Goal: Information Seeking & Learning: Learn about a topic

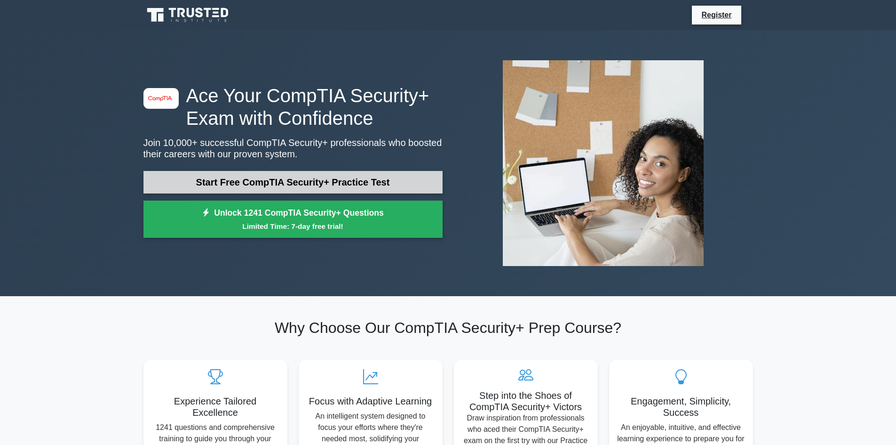
click at [257, 182] on link "Start Free CompTIA Security+ Practice Test" at bounding box center [293, 182] width 299 height 23
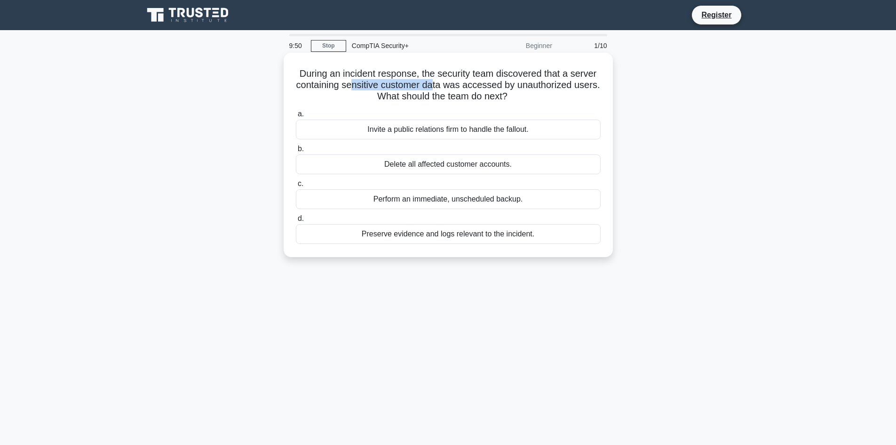
drag, startPoint x: 353, startPoint y: 84, endPoint x: 436, endPoint y: 83, distance: 82.8
click at [436, 83] on h5 "During an incident response, the security team discovered that a server contain…" at bounding box center [448, 85] width 307 height 35
click at [433, 82] on h5 "During an incident response, the security team discovered that a server contain…" at bounding box center [448, 85] width 307 height 35
drag, startPoint x: 375, startPoint y: 96, endPoint x: 508, endPoint y: 93, distance: 133.2
click at [508, 93] on h5 "During an incident response, the security team discovered that a server contain…" at bounding box center [448, 85] width 307 height 35
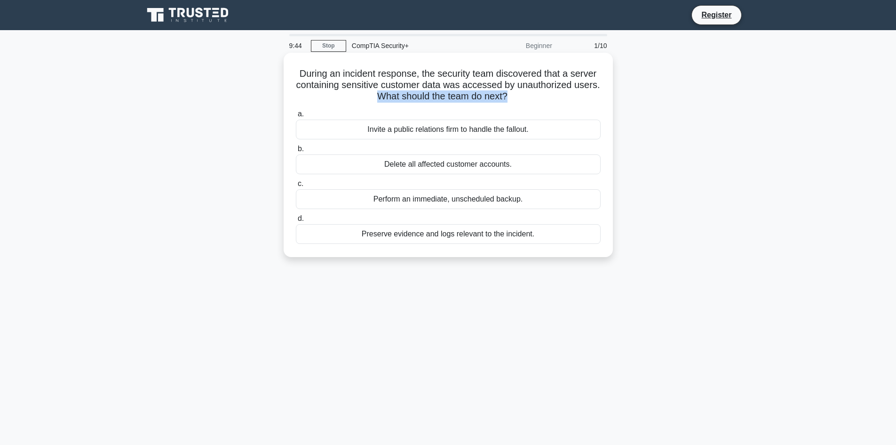
click at [508, 93] on h5 "During an incident response, the security team discovered that a server contain…" at bounding box center [448, 85] width 307 height 35
click at [392, 235] on div "Preserve evidence and logs relevant to the incident." at bounding box center [448, 234] width 305 height 20
click at [296, 222] on input "d. Preserve evidence and logs relevant to the incident." at bounding box center [296, 219] width 0 height 6
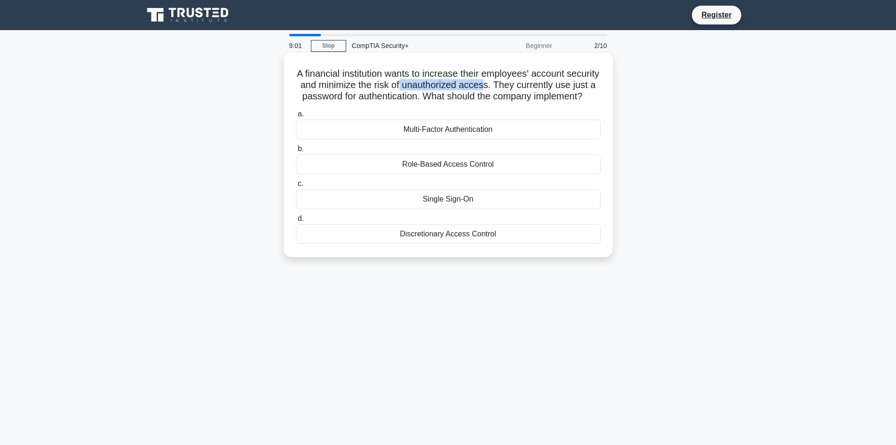
drag, startPoint x: 526, startPoint y: 86, endPoint x: 441, endPoint y: 88, distance: 85.2
click at [441, 88] on h5 "A financial institution wants to increase their employees' account security and…" at bounding box center [448, 85] width 307 height 35
click at [347, 97] on h5 "A financial institution wants to increase their employees' account security and…" at bounding box center [448, 85] width 307 height 35
drag, startPoint x: 380, startPoint y: 95, endPoint x: 472, endPoint y: 91, distance: 91.4
click at [472, 91] on h5 "A financial institution wants to increase their employees' account security and…" at bounding box center [448, 85] width 307 height 35
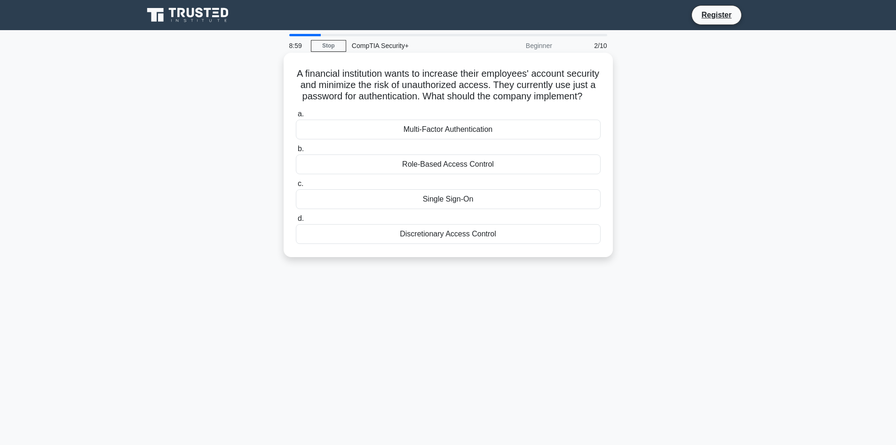
click at [482, 92] on h5 "A financial institution wants to increase their employees' account security and…" at bounding box center [448, 85] width 307 height 35
drag, startPoint x: 566, startPoint y: 93, endPoint x: 589, endPoint y: 93, distance: 23.1
click at [589, 93] on h5 "A financial institution wants to increase their employees' account security and…" at bounding box center [448, 85] width 307 height 35
click at [535, 103] on h5 "A financial institution wants to increase their employees' account security and…" at bounding box center [448, 85] width 307 height 35
click at [428, 139] on div "Multi-Factor Authentication" at bounding box center [448, 130] width 305 height 20
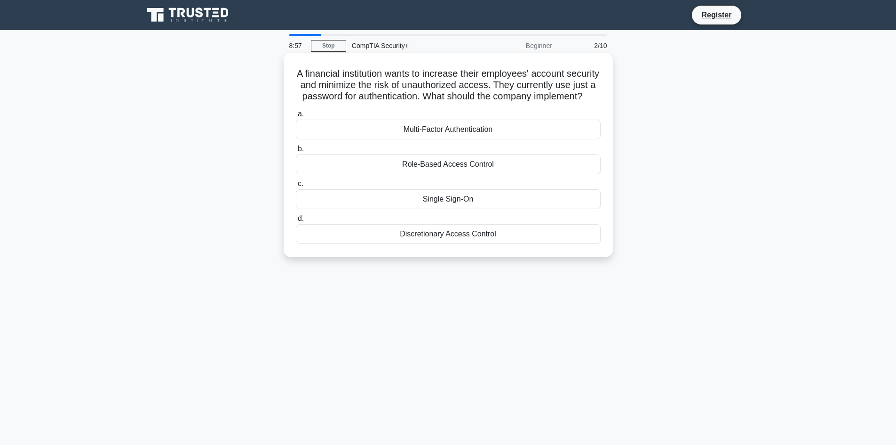
click at [296, 117] on input "a. Multi-Factor Authentication" at bounding box center [296, 114] width 0 height 6
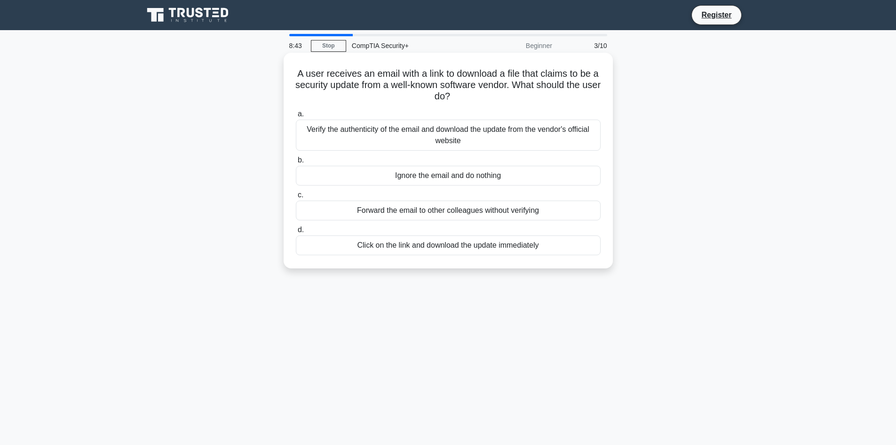
drag, startPoint x: 305, startPoint y: 73, endPoint x: 464, endPoint y: 95, distance: 159.6
click at [464, 95] on h5 "A user receives an email with a link to download a file that claims to be a sec…" at bounding box center [448, 85] width 307 height 35
click at [462, 95] on icon ".spinner_0XTQ{transform-origin:center;animation:spinner_y6GP .75s linear infini…" at bounding box center [455, 96] width 11 height 11
click at [324, 130] on div "Verify the authenticity of the email and download the update from the vendor's …" at bounding box center [448, 135] width 305 height 31
click at [296, 117] on input "a. Verify the authenticity of the email and download the update from the vendor…" at bounding box center [296, 114] width 0 height 6
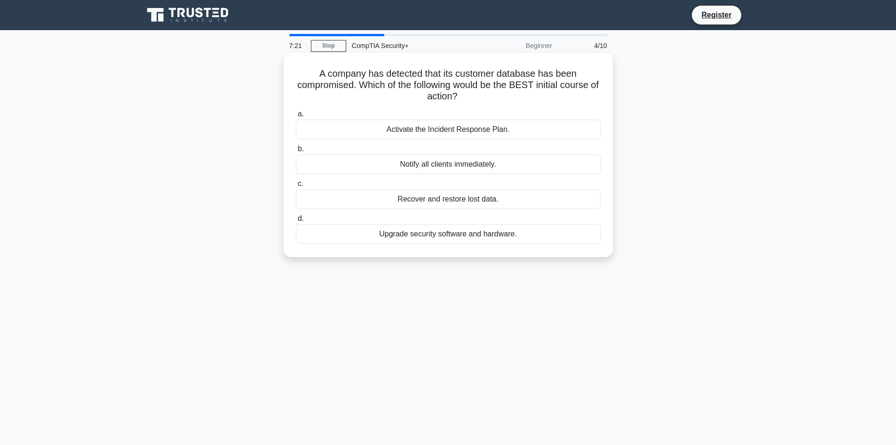
click at [416, 118] on label "a. Activate the Incident Response Plan." at bounding box center [448, 123] width 305 height 31
click at [296, 117] on input "a. Activate the Incident Response Plan." at bounding box center [296, 114] width 0 height 6
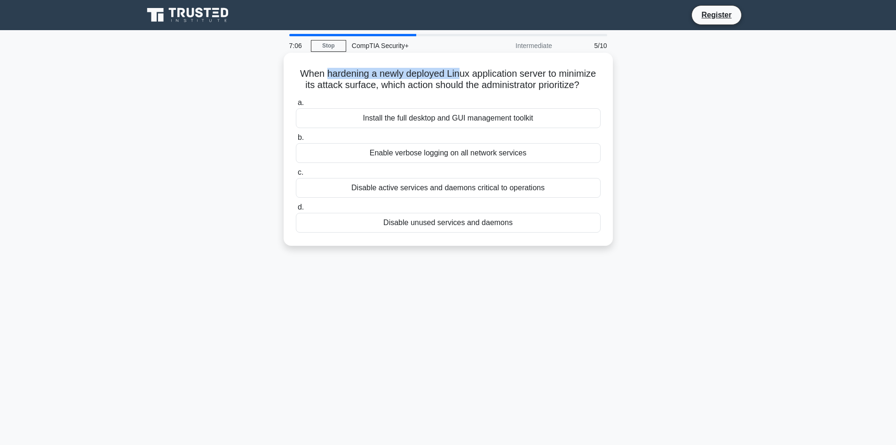
drag, startPoint x: 322, startPoint y: 72, endPoint x: 464, endPoint y: 78, distance: 142.2
click at [461, 77] on h5 "When hardening a newly deployed Linux application server to minimize its attack…" at bounding box center [448, 80] width 307 height 24
click at [485, 77] on h5 "When hardening a newly deployed Linux application server to minimize its attack…" at bounding box center [448, 80] width 307 height 24
drag, startPoint x: 539, startPoint y: 75, endPoint x: 405, endPoint y: 88, distance: 134.7
click at [405, 88] on h5 "When hardening a newly deployed Linux application server to minimize its attack…" at bounding box center [448, 80] width 307 height 24
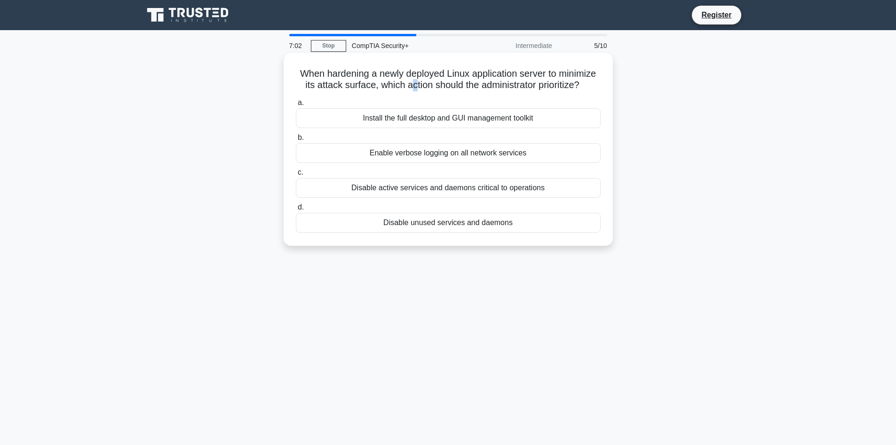
click at [411, 88] on h5 "When hardening a newly deployed Linux application server to minimize its attack…" at bounding box center [448, 80] width 307 height 24
click at [300, 74] on h5 "When hardening a newly deployed Linux application server to minimize its attack…" at bounding box center [448, 80] width 307 height 24
click at [438, 225] on div "Disable unused services and daemons" at bounding box center [448, 223] width 305 height 20
click at [296, 210] on input "d. Disable unused services and daemons" at bounding box center [296, 207] width 0 height 6
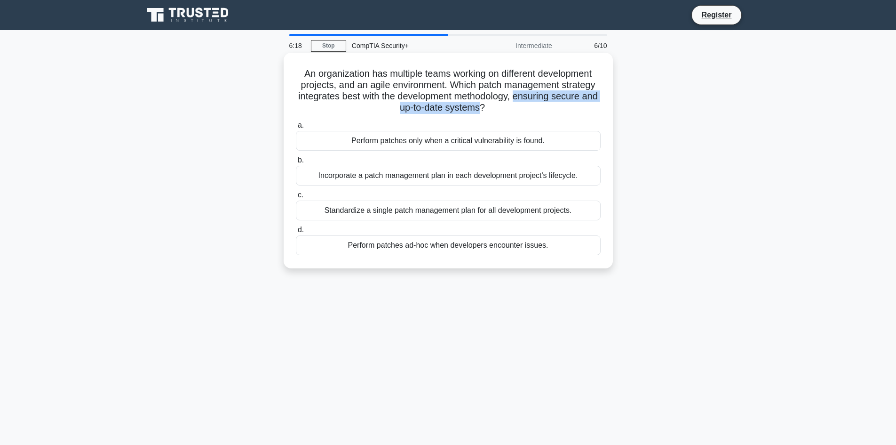
drag, startPoint x: 528, startPoint y: 99, endPoint x: 490, endPoint y: 106, distance: 38.9
click at [490, 106] on h5 "An organization has multiple teams working on different development projects, a…" at bounding box center [448, 91] width 307 height 46
click at [497, 106] on icon at bounding box center [491, 110] width 11 height 8
click at [386, 176] on div "Incorporate a patch management plan in each development project's lifecycle." at bounding box center [448, 176] width 305 height 20
click at [296, 163] on input "b. Incorporate a patch management plan in each development project's lifecycle." at bounding box center [296, 160] width 0 height 6
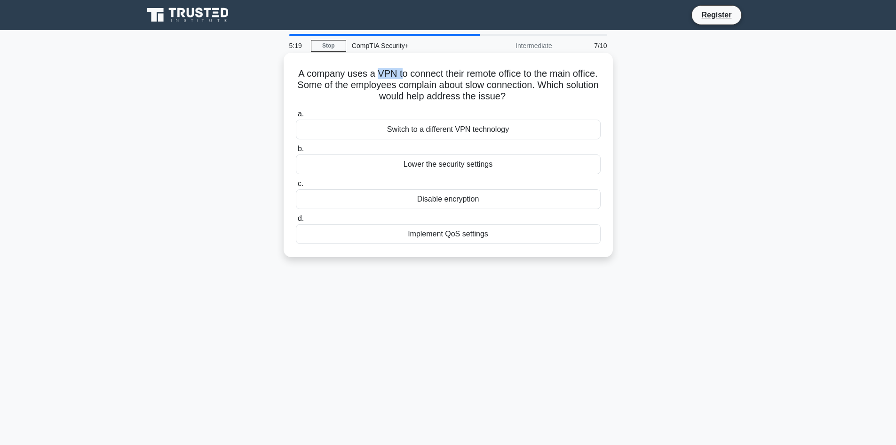
drag, startPoint x: 391, startPoint y: 72, endPoint x: 411, endPoint y: 71, distance: 20.2
click at [411, 71] on h5 "A company uses a VPN to connect their remote office to the main office. Some of…" at bounding box center [448, 85] width 307 height 35
drag, startPoint x: 531, startPoint y: 96, endPoint x: 450, endPoint y: 97, distance: 80.5
click at [450, 97] on h5 "A company uses a VPN to connect their remote office to the main office. Some of…" at bounding box center [448, 85] width 307 height 35
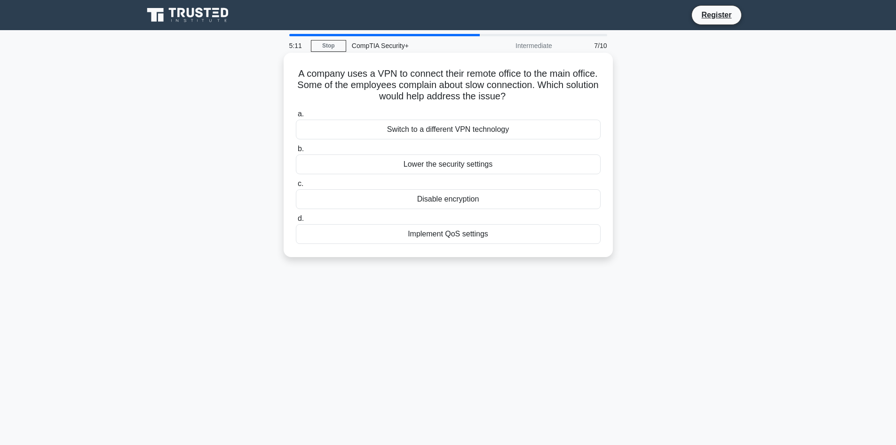
click at [435, 97] on h5 "A company uses a VPN to connect their remote office to the main office. Some of…" at bounding box center [448, 85] width 307 height 35
click at [459, 238] on div "Implement QoS settings" at bounding box center [448, 234] width 305 height 20
click at [296, 222] on input "d. Implement QoS settings" at bounding box center [296, 219] width 0 height 6
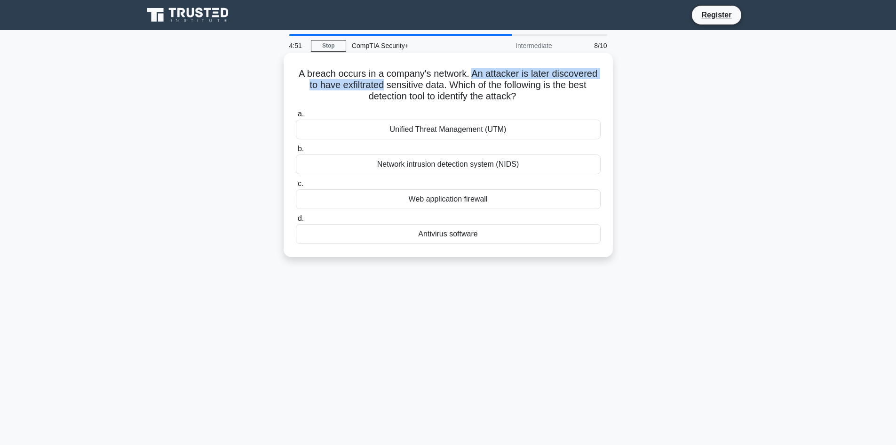
drag, startPoint x: 474, startPoint y: 73, endPoint x: 384, endPoint y: 85, distance: 90.6
click at [384, 85] on h5 "A breach occurs in a company's network. An attacker is later discovered to have…" at bounding box center [448, 85] width 307 height 35
click at [385, 85] on h5 "A breach occurs in a company's network. An attacker is later discovered to have…" at bounding box center [448, 85] width 307 height 35
drag, startPoint x: 446, startPoint y: 86, endPoint x: 338, endPoint y: 84, distance: 107.3
click at [338, 84] on h5 "A breach occurs in a company's network. An attacker is later discovered to have…" at bounding box center [448, 85] width 307 height 35
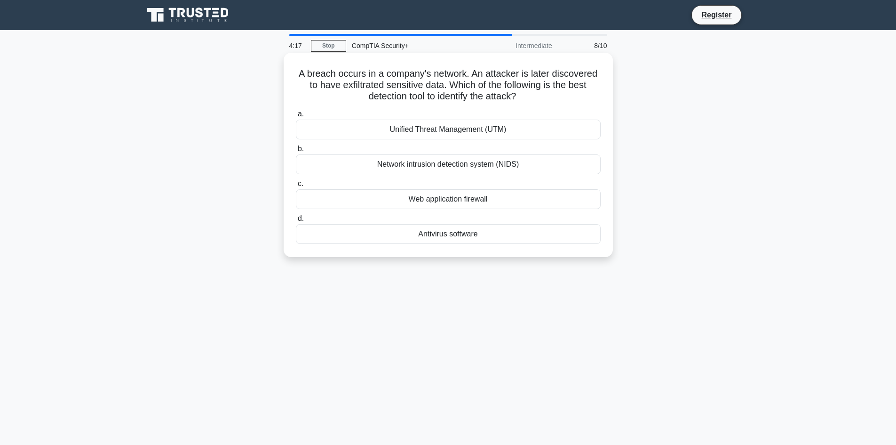
click at [325, 160] on div "Network intrusion detection system (NIDS)" at bounding box center [448, 164] width 305 height 20
click at [296, 152] on input "b. Network intrusion detection system (NIDS)" at bounding box center [296, 149] width 0 height 6
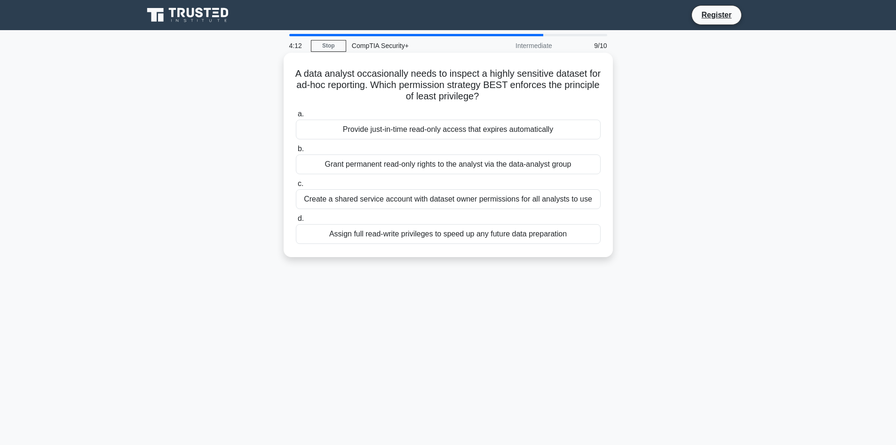
click at [406, 76] on h5 "A data analyst occasionally needs to inspect a highly sensitive dataset for ad-…" at bounding box center [448, 85] width 307 height 35
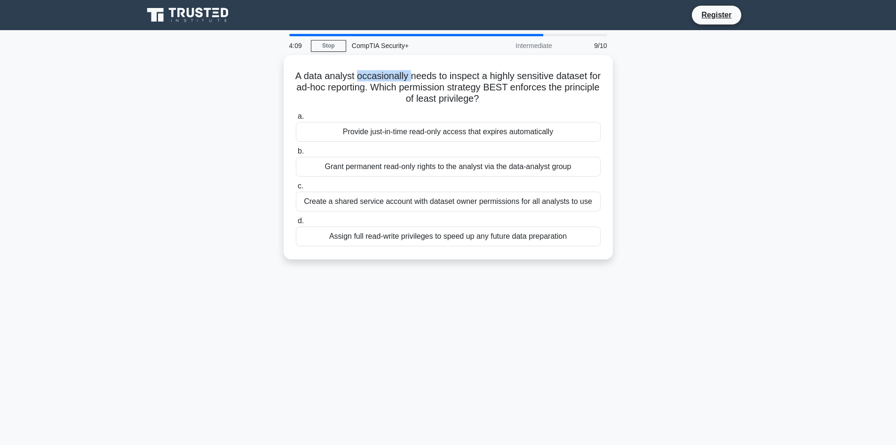
click at [222, 108] on div "A data analyst occasionally needs to inspect a highly sensitive dataset for ad-…" at bounding box center [448, 163] width 621 height 216
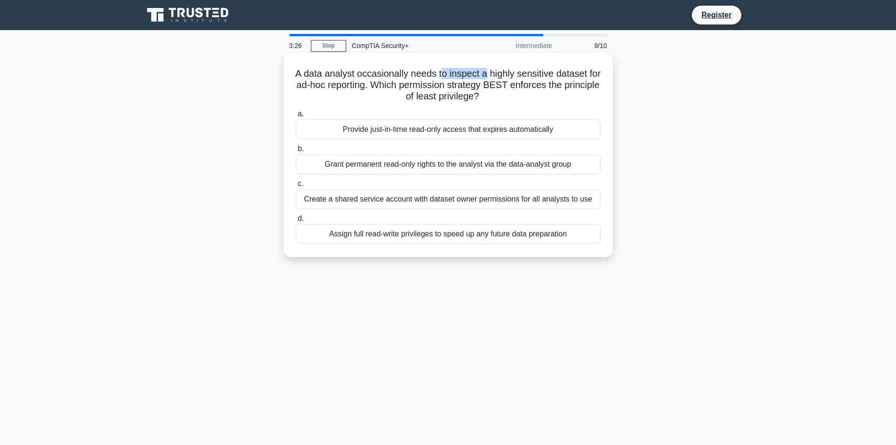
drag, startPoint x: 451, startPoint y: 77, endPoint x: 476, endPoint y: 74, distance: 24.6
click at [495, 74] on h5 "A data analyst occasionally needs to inspect a highly sensitive dataset for ad-…" at bounding box center [448, 85] width 307 height 35
click at [476, 74] on h5 "A data analyst occasionally needs to inspect a highly sensitive dataset for ad-…" at bounding box center [448, 85] width 307 height 35
drag, startPoint x: 508, startPoint y: 74, endPoint x: 345, endPoint y: 86, distance: 163.2
click at [345, 86] on h5 "A data analyst occasionally needs to inspect a highly sensitive dataset for ad-…" at bounding box center [448, 85] width 307 height 35
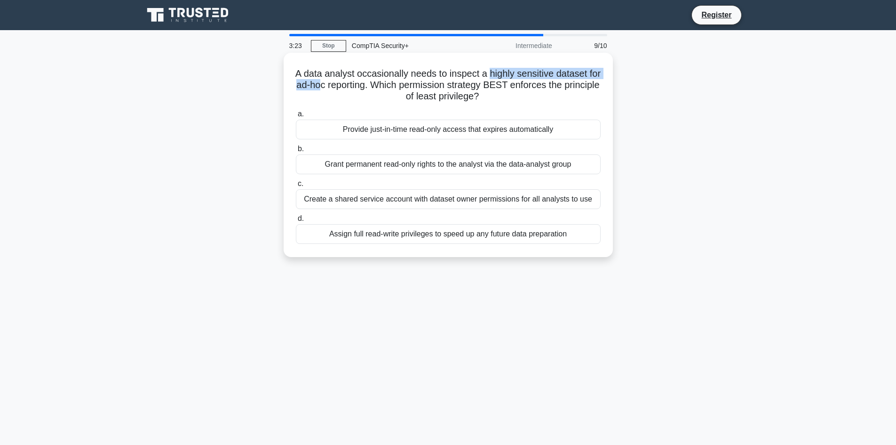
click at [329, 87] on h5 "A data analyst occasionally needs to inspect a highly sensitive dataset for ad-…" at bounding box center [448, 85] width 307 height 35
drag, startPoint x: 323, startPoint y: 83, endPoint x: 396, endPoint y: 83, distance: 72.5
click at [396, 83] on h5 "A data analyst occasionally needs to inspect a highly sensitive dataset for ad-…" at bounding box center [448, 85] width 307 height 35
click at [508, 132] on div "Provide just-in-time read-only access that expires automatically" at bounding box center [448, 130] width 305 height 20
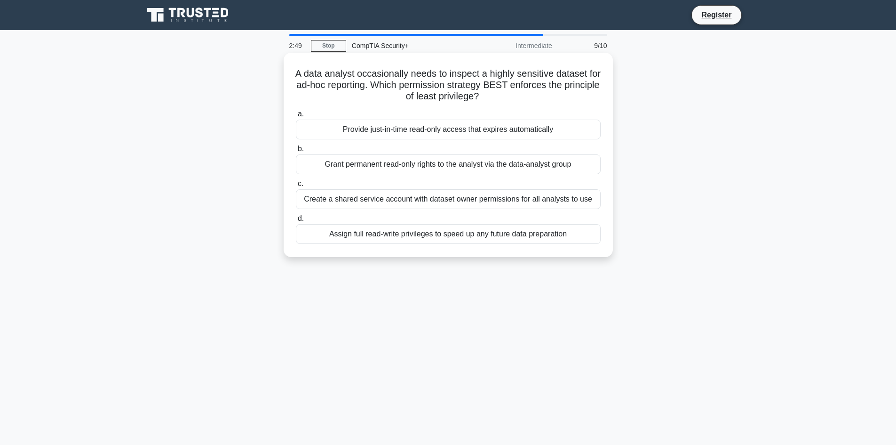
click at [296, 117] on input "a. Provide just-in-time read-only access that expires automatically" at bounding box center [296, 114] width 0 height 6
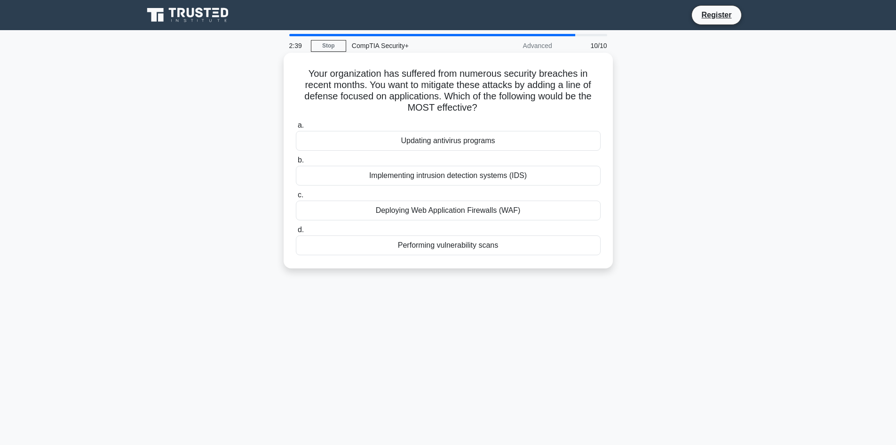
click at [478, 78] on h5 "Your organization has suffered from numerous security breaches in recent months…" at bounding box center [448, 91] width 307 height 46
drag, startPoint x: 478, startPoint y: 78, endPoint x: 485, endPoint y: 81, distance: 7.8
click at [482, 80] on h5 "Your organization has suffered from numerous security breaches in recent months…" at bounding box center [448, 91] width 307 height 46
click at [479, 64] on div "Your organization has suffered from numerous security breaches in recent months…" at bounding box center [449, 160] width 322 height 208
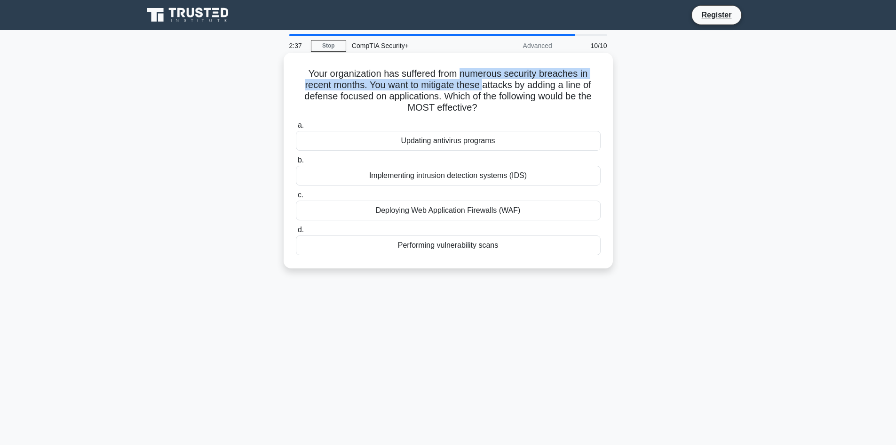
click at [467, 65] on div "Your organization has suffered from numerous security breaches in recent months…" at bounding box center [449, 160] width 322 height 208
drag, startPoint x: 411, startPoint y: 72, endPoint x: 484, endPoint y: 72, distance: 72.5
click at [484, 72] on h5 "Your organization has suffered from numerous security breaches in recent months…" at bounding box center [448, 91] width 307 height 46
click at [488, 72] on h5 "Your organization has suffered from numerous security breaches in recent months…" at bounding box center [448, 91] width 307 height 46
drag, startPoint x: 472, startPoint y: 74, endPoint x: 557, endPoint y: 71, distance: 85.2
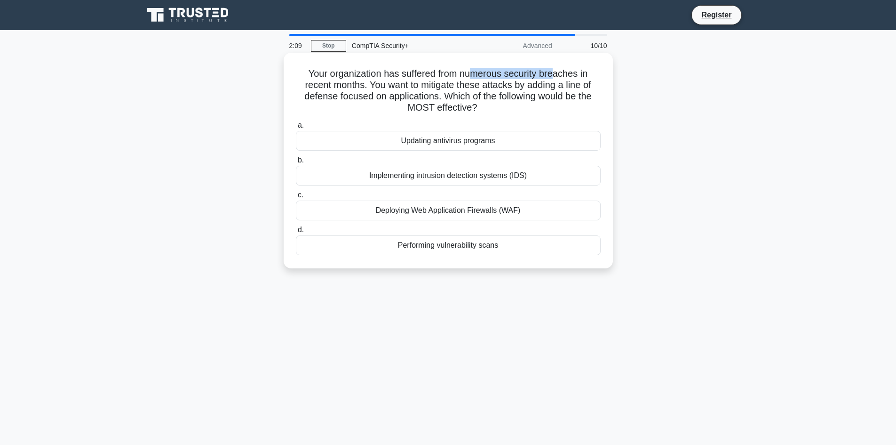
click at [557, 71] on h5 "Your organization has suffered from numerous security breaches in recent months…" at bounding box center [448, 91] width 307 height 46
click at [484, 74] on h5 "Your organization has suffered from numerous security breaches in recent months…" at bounding box center [448, 91] width 307 height 46
click at [499, 73] on h5 "Your organization has suffered from numerous security breaches in recent months…" at bounding box center [448, 91] width 307 height 46
drag, startPoint x: 503, startPoint y: 73, endPoint x: 464, endPoint y: 74, distance: 38.1
click at [464, 74] on h5 "Your organization has suffered from numerous security breaches in recent months…" at bounding box center [448, 91] width 307 height 46
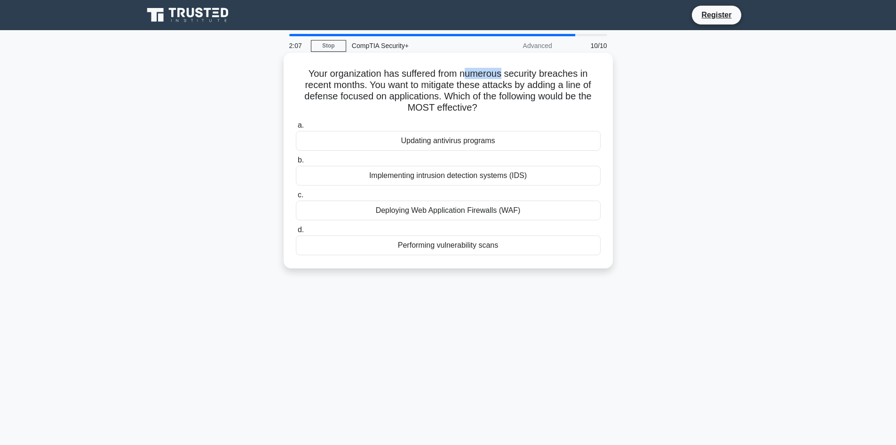
click at [464, 74] on h5 "Your organization has suffered from numerous security breaches in recent months…" at bounding box center [448, 91] width 307 height 46
click at [430, 92] on h5 "Your organization has suffered from numerous security breaches in recent months…" at bounding box center [448, 91] width 307 height 46
drag, startPoint x: 331, startPoint y: 96, endPoint x: 289, endPoint y: 99, distance: 41.5
click at [289, 99] on div "Your organization has suffered from numerous security breaches in recent months…" at bounding box center [449, 160] width 322 height 208
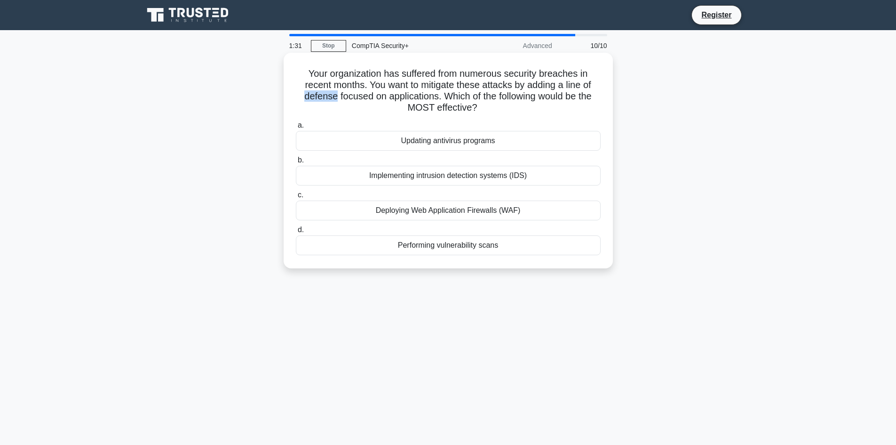
click at [302, 92] on h5 "Your organization has suffered from numerous security breaches in recent months…" at bounding box center [448, 91] width 307 height 46
click at [457, 208] on div "Deploying Web Application Firewalls (WAF)" at bounding box center [448, 210] width 305 height 20
click at [296, 198] on input "c. Deploying Web Application Firewalls (WAF)" at bounding box center [296, 195] width 0 height 6
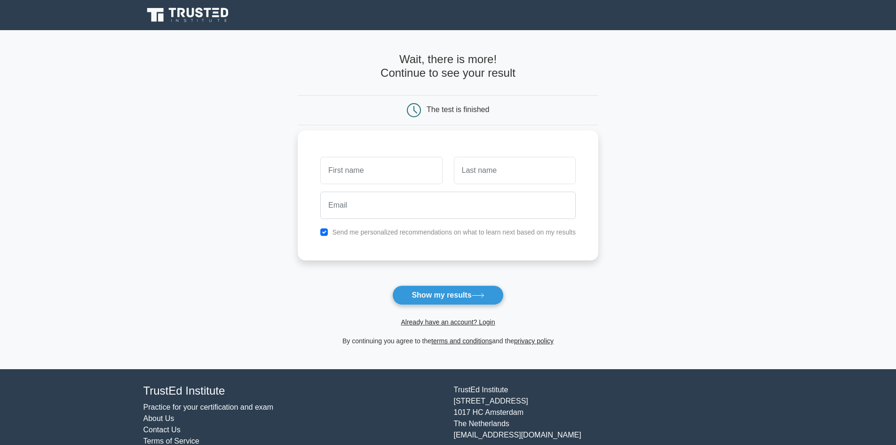
click at [359, 167] on input "text" at bounding box center [381, 170] width 122 height 27
type input "mehmet"
type input "duyar"
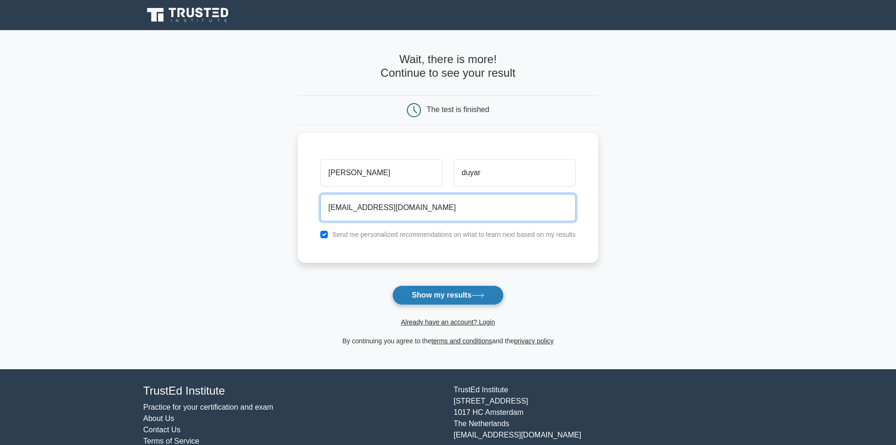
type input "duyarm67@gmail.com"
click at [430, 296] on button "Show my results" at bounding box center [447, 295] width 111 height 20
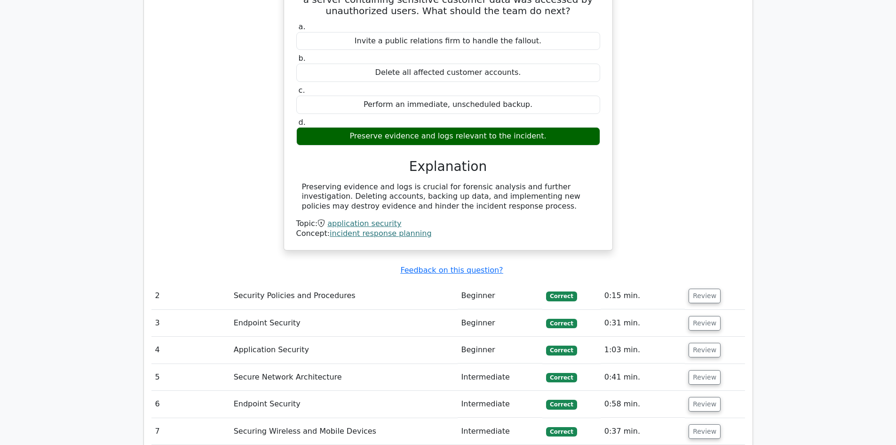
scroll to position [941, 0]
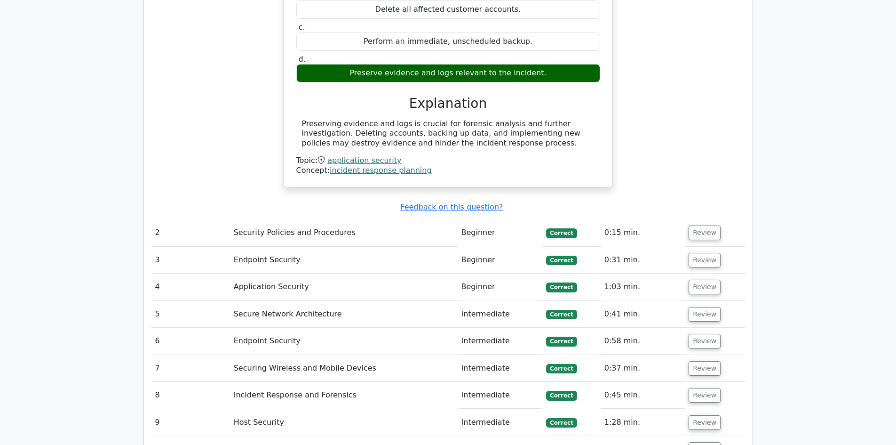
click at [486, 301] on td "Intermediate" at bounding box center [500, 314] width 85 height 27
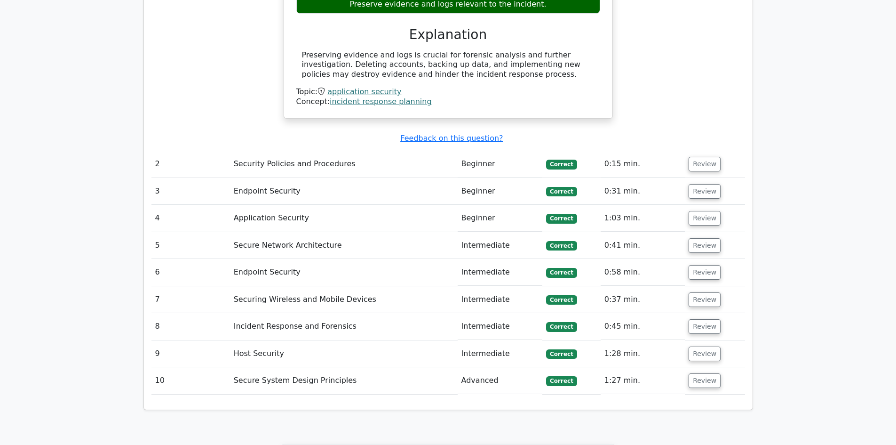
scroll to position [1035, 0]
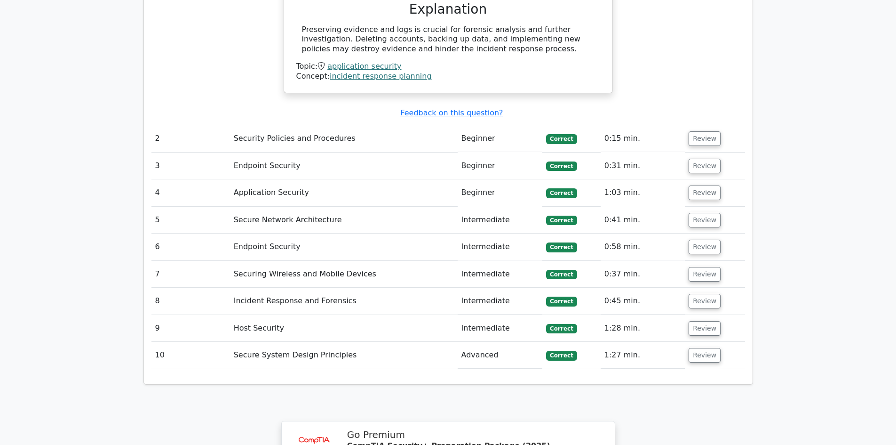
click at [481, 342] on td "Advanced" at bounding box center [500, 355] width 85 height 27
click at [477, 342] on td "Advanced" at bounding box center [500, 355] width 85 height 27
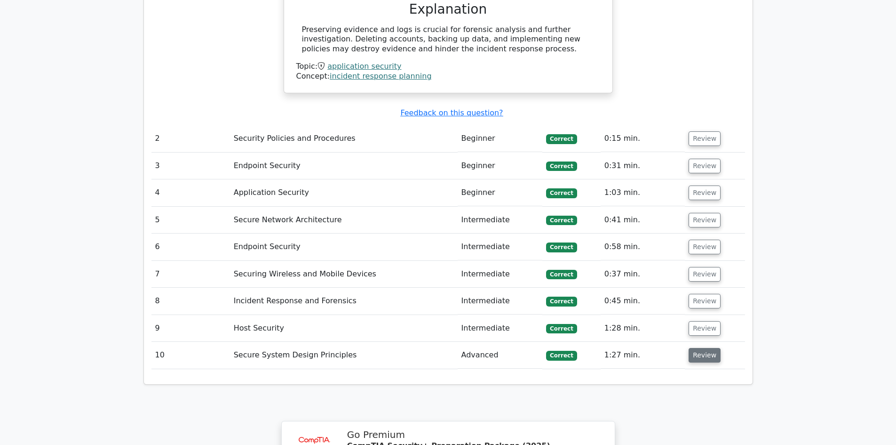
click at [710, 348] on button "Review" at bounding box center [705, 355] width 32 height 15
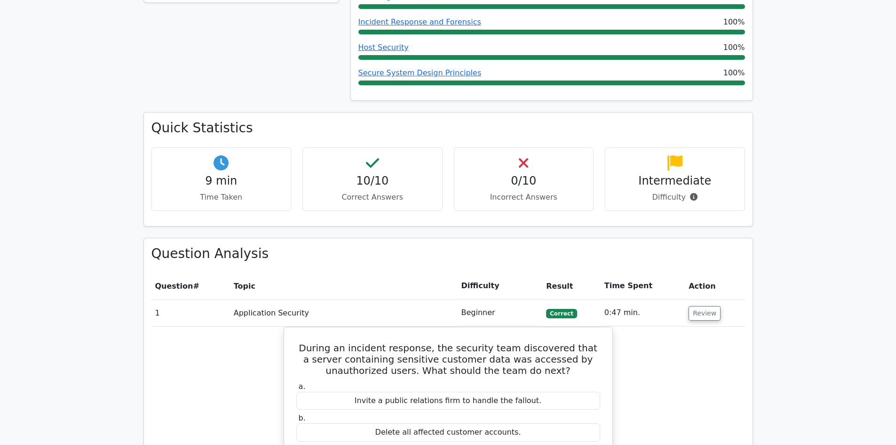
scroll to position [518, 0]
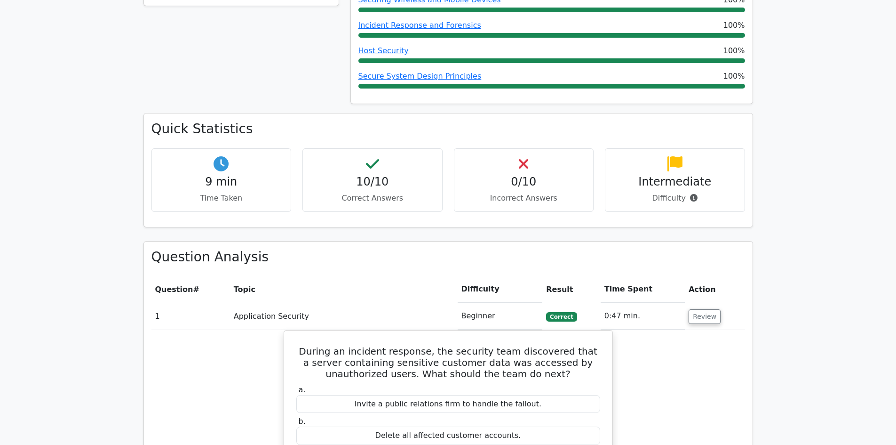
click at [681, 175] on h4 "Intermediate" at bounding box center [675, 182] width 124 height 14
click at [682, 175] on h4 "Intermediate" at bounding box center [675, 182] width 124 height 14
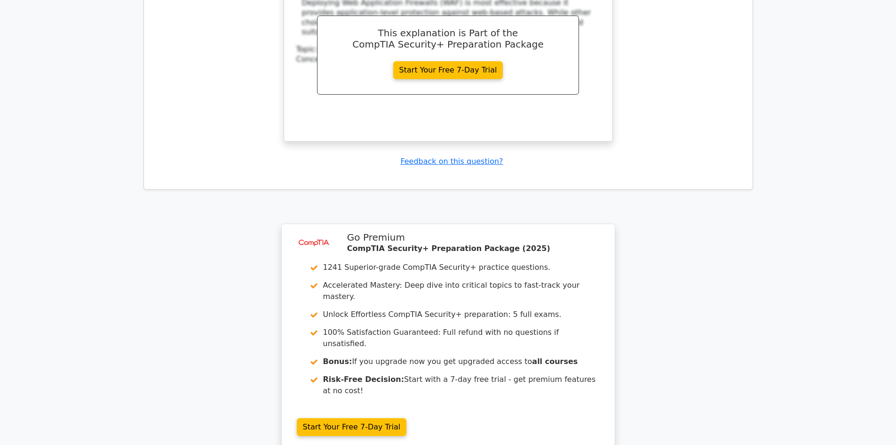
scroll to position [1766, 0]
